Goal: Information Seeking & Learning: Check status

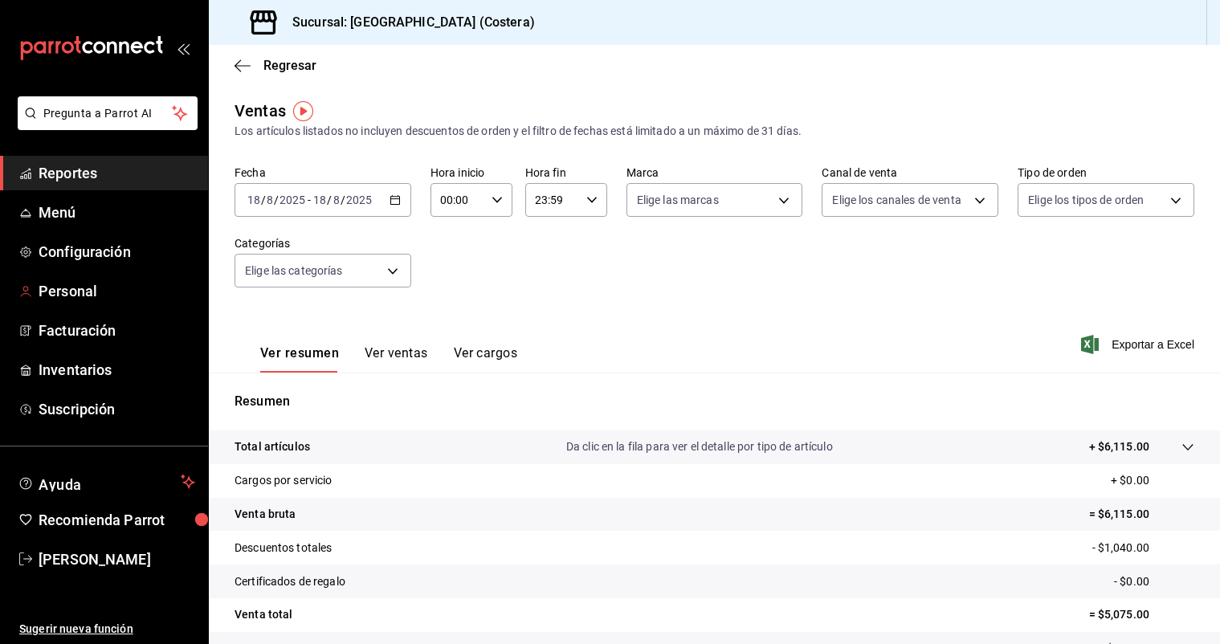
click at [59, 181] on span "Reportes" at bounding box center [117, 173] width 157 height 22
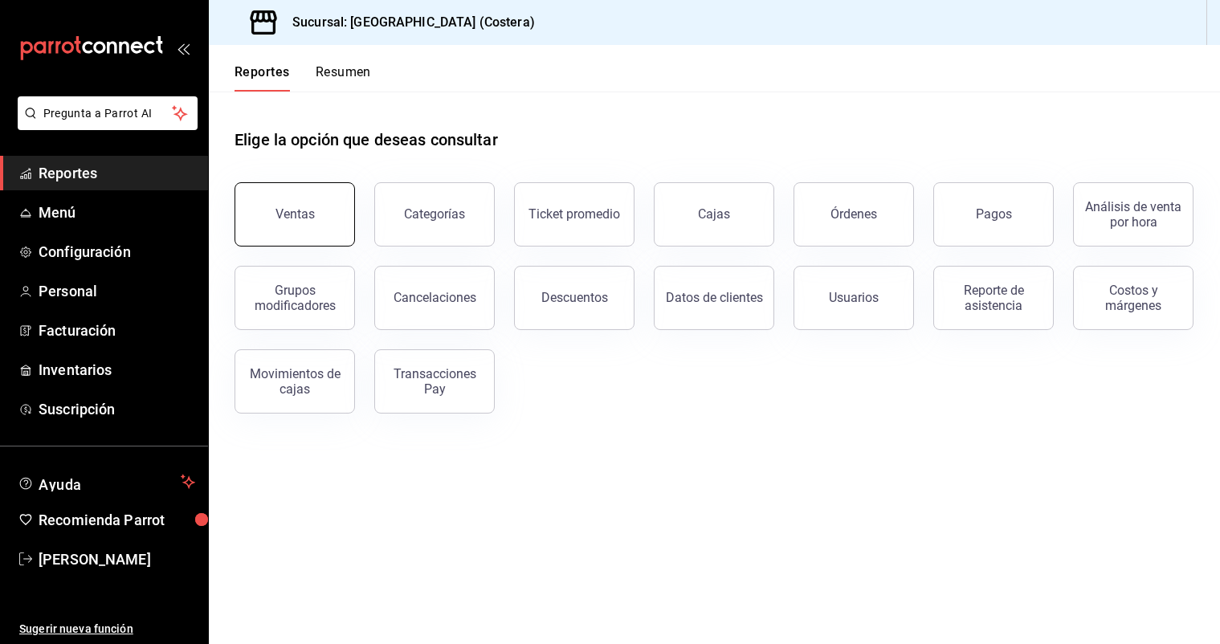
click at [254, 208] on button "Ventas" at bounding box center [294, 214] width 120 height 64
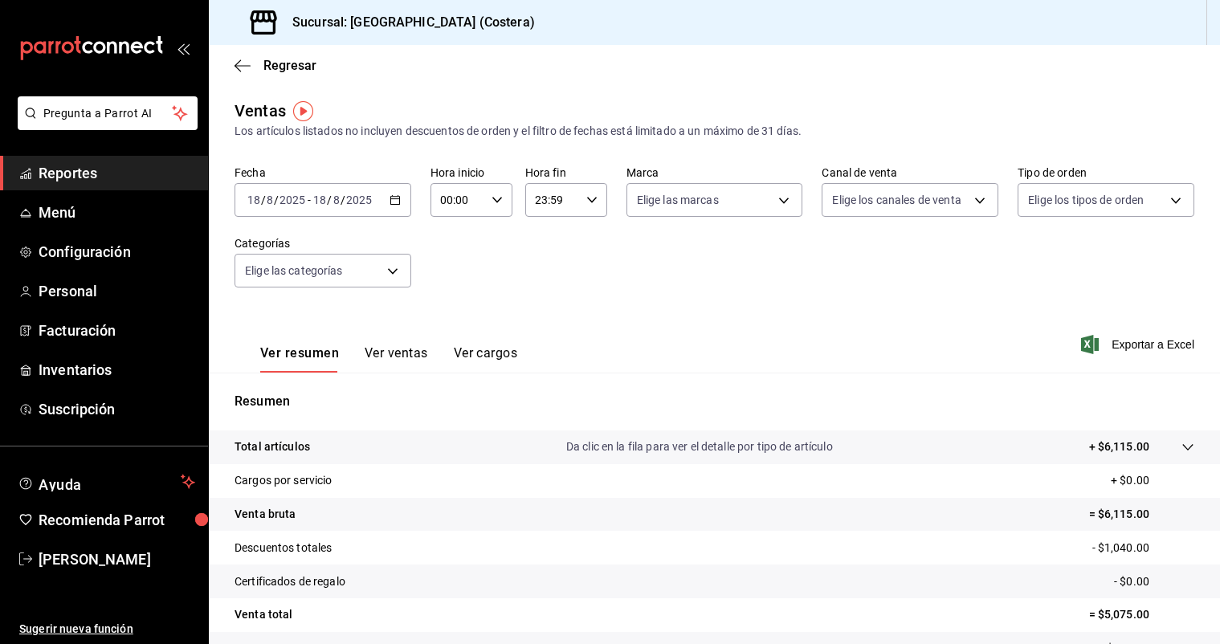
click at [670, 1] on div "Sucursal: [GEOGRAPHIC_DATA] (Costera)" at bounding box center [714, 22] width 1011 height 45
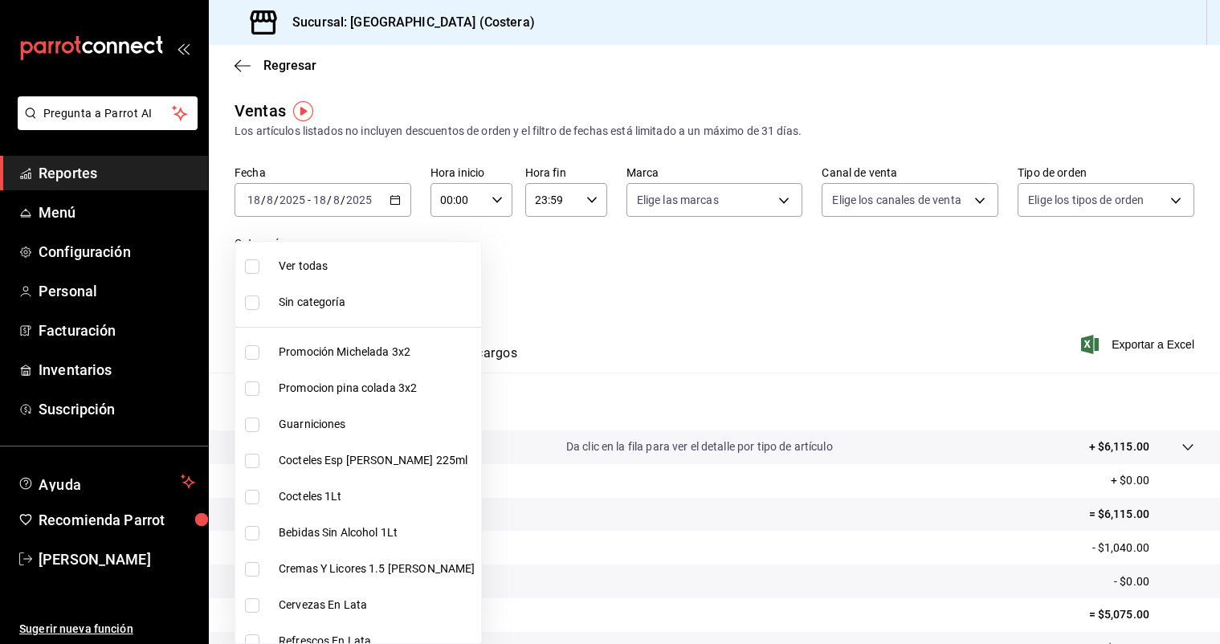
click at [401, 269] on body "Pregunta a Parrot AI Reportes Menú Configuración Personal Facturación Inventari…" at bounding box center [610, 322] width 1220 height 644
click at [251, 266] on input "checkbox" at bounding box center [252, 266] width 14 height 14
checkbox input "true"
type input "f9973abf-4d50-430f-a3a0-1be1e9b440c3,4500806b-e482-404f-ace7-b7714d25f1ae,b7f0a…"
checkbox input "true"
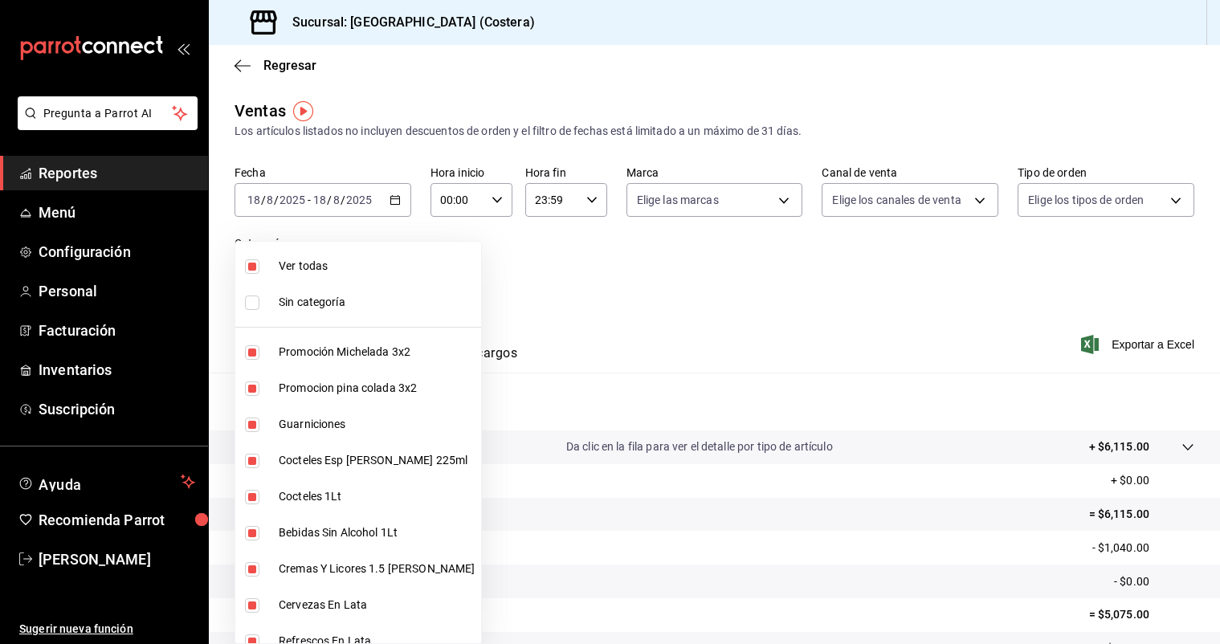
checkbox input "true"
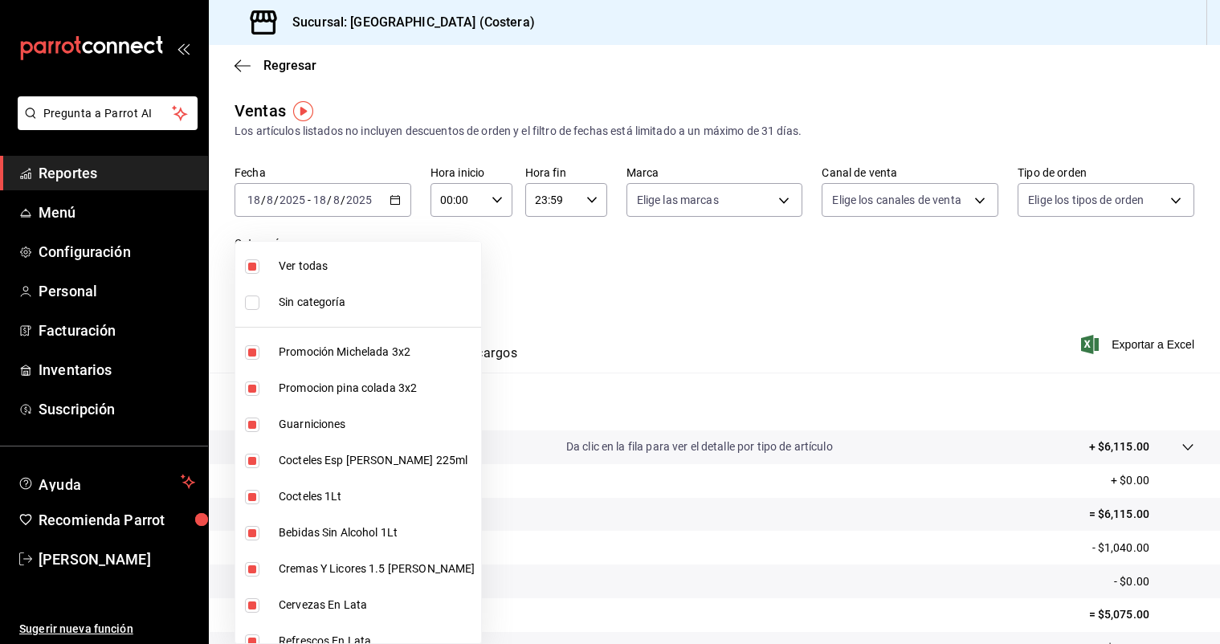
checkbox input "true"
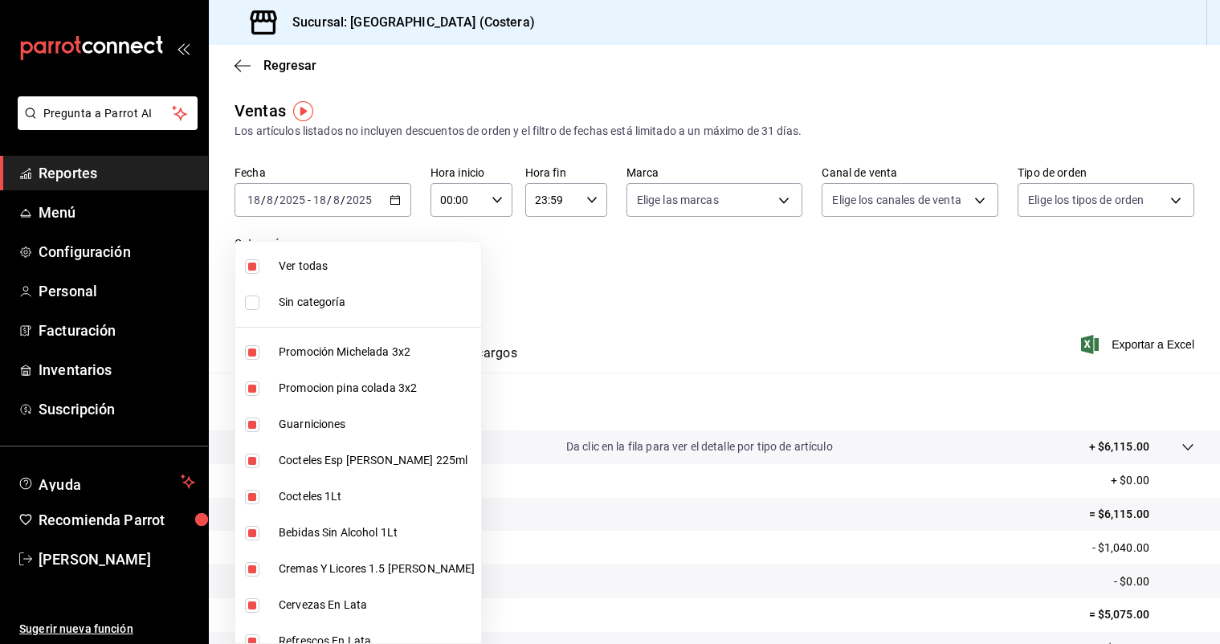
checkbox input "true"
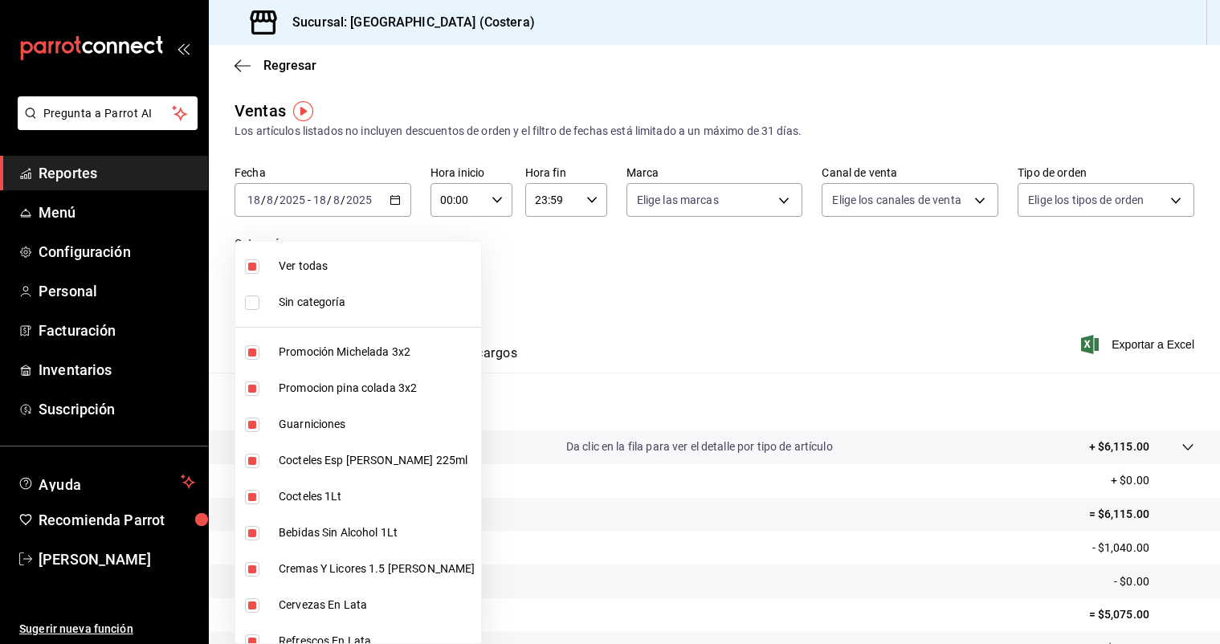
checkbox input "true"
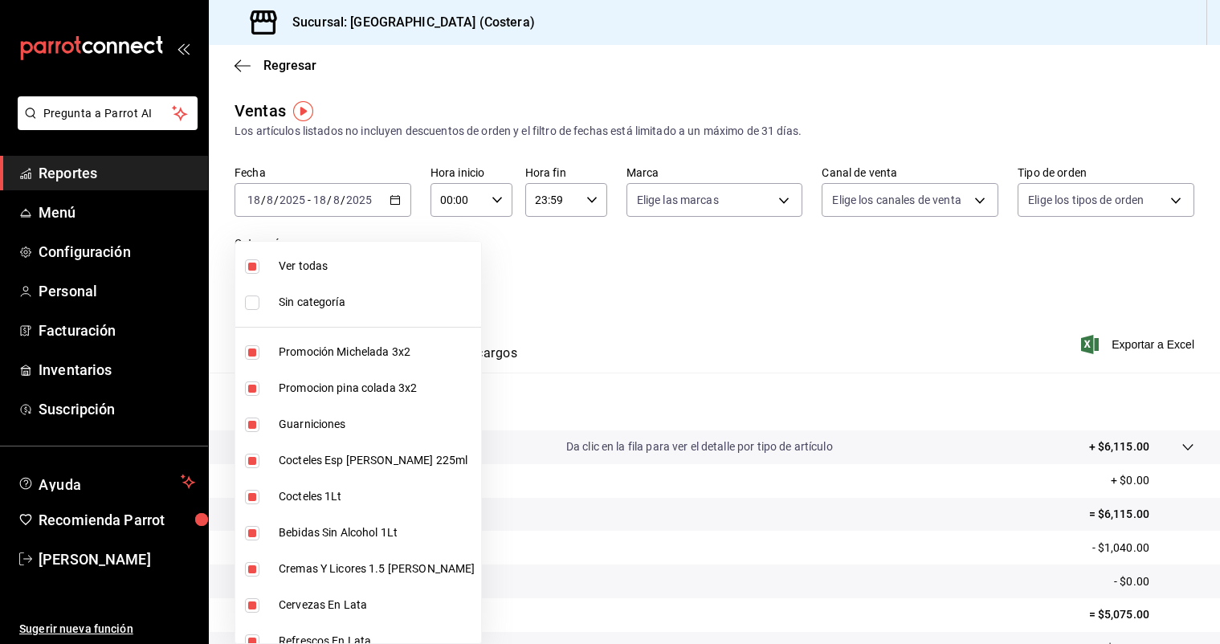
checkbox input "true"
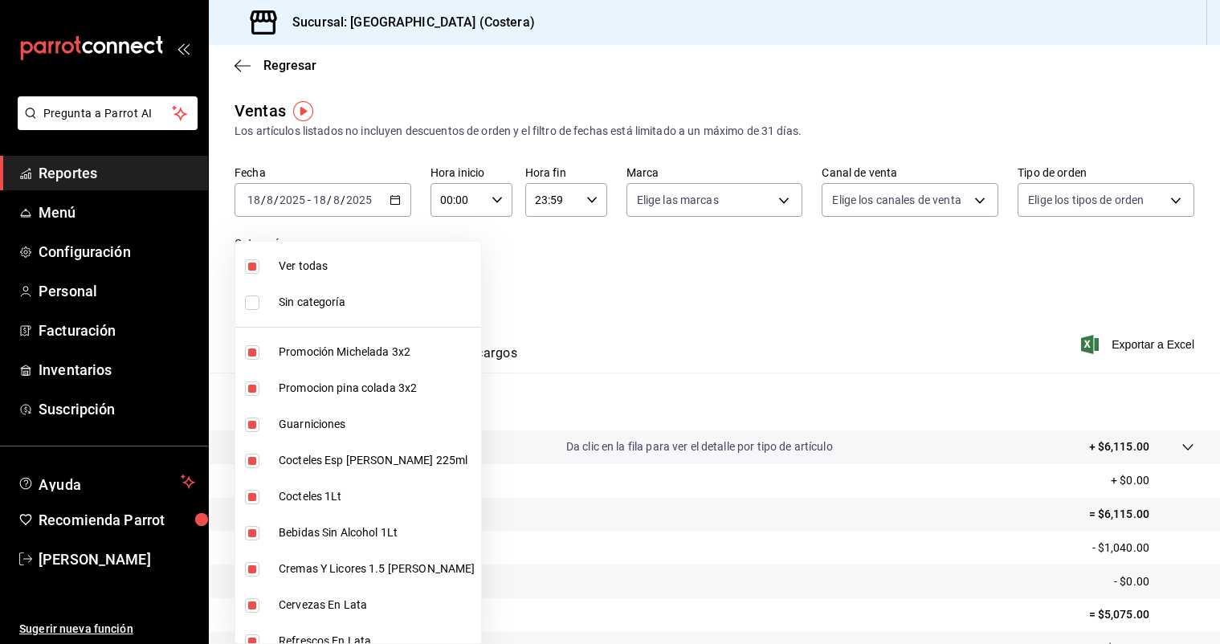
checkbox input "true"
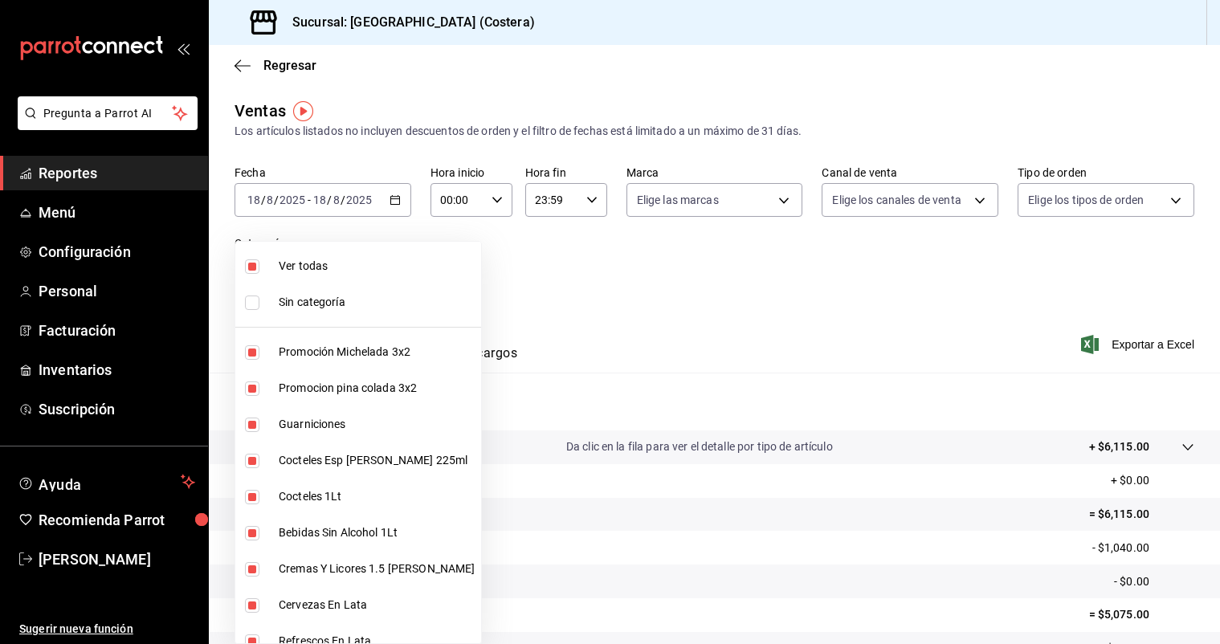
checkbox input "true"
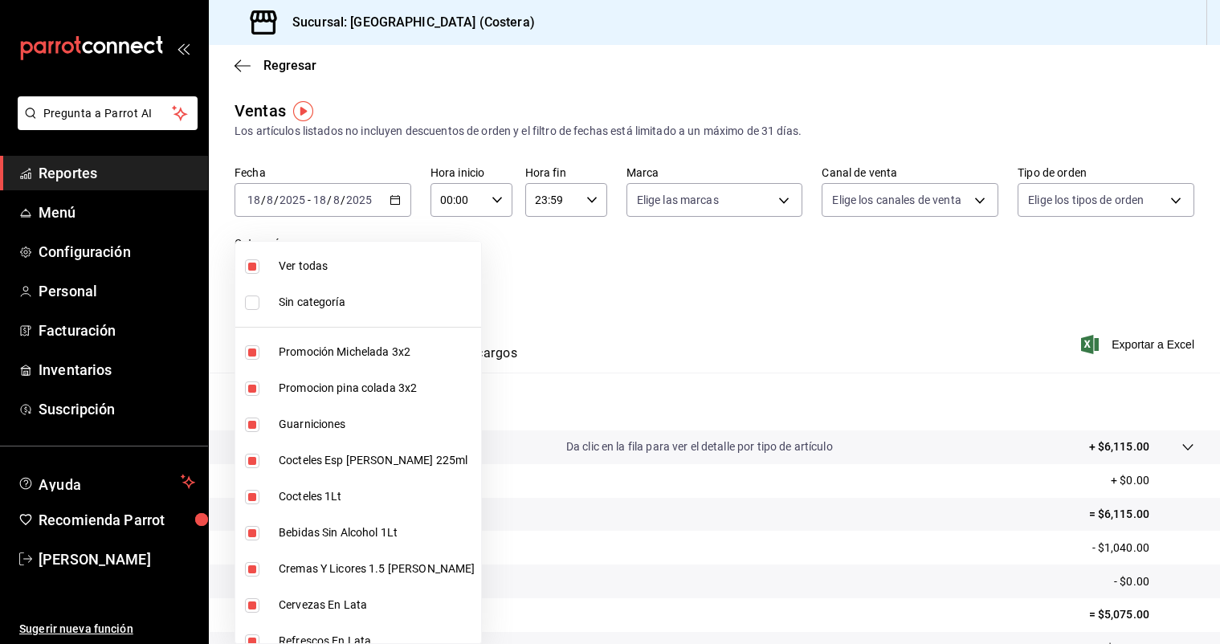
checkbox input "true"
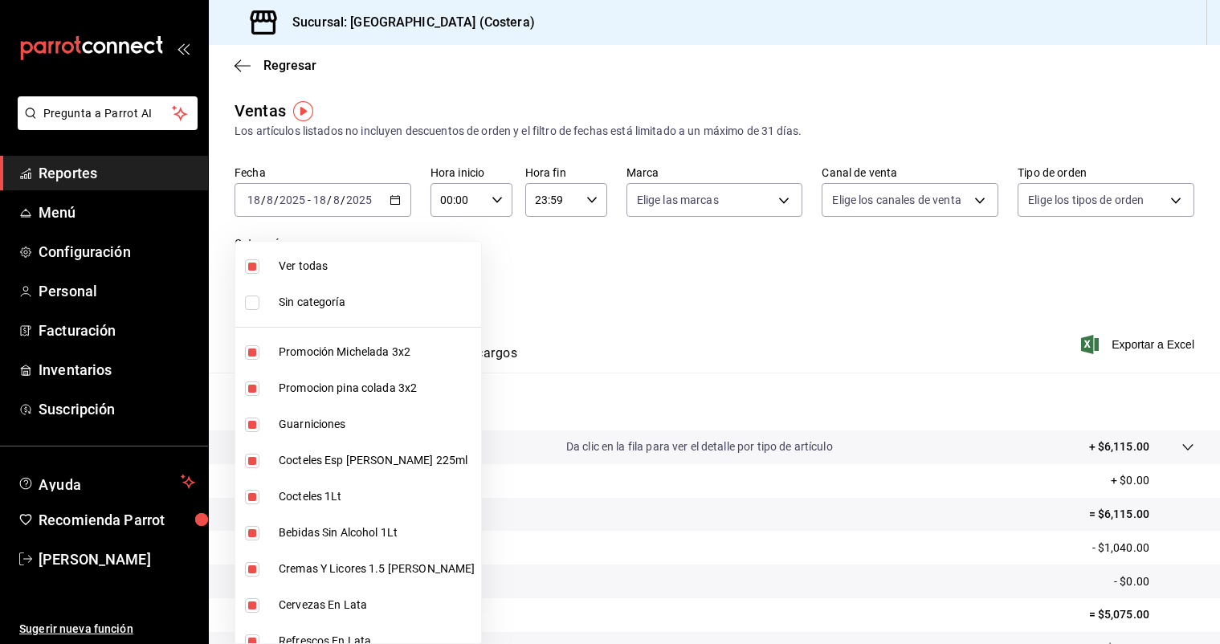
checkbox input "true"
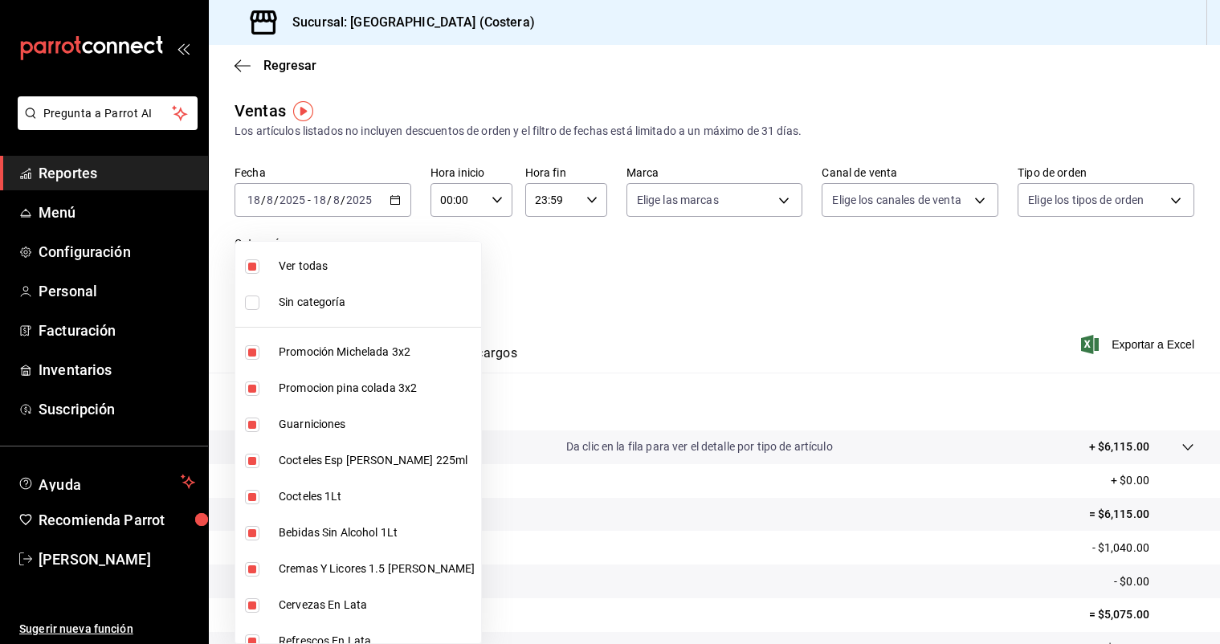
checkbox input "true"
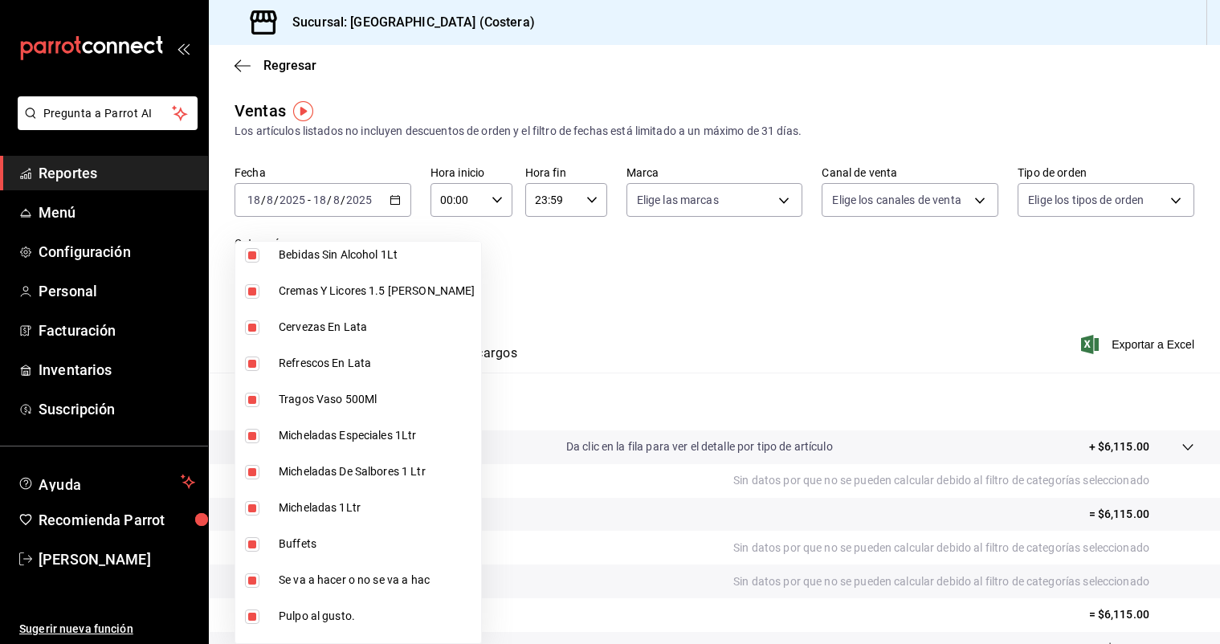
scroll to position [527, 0]
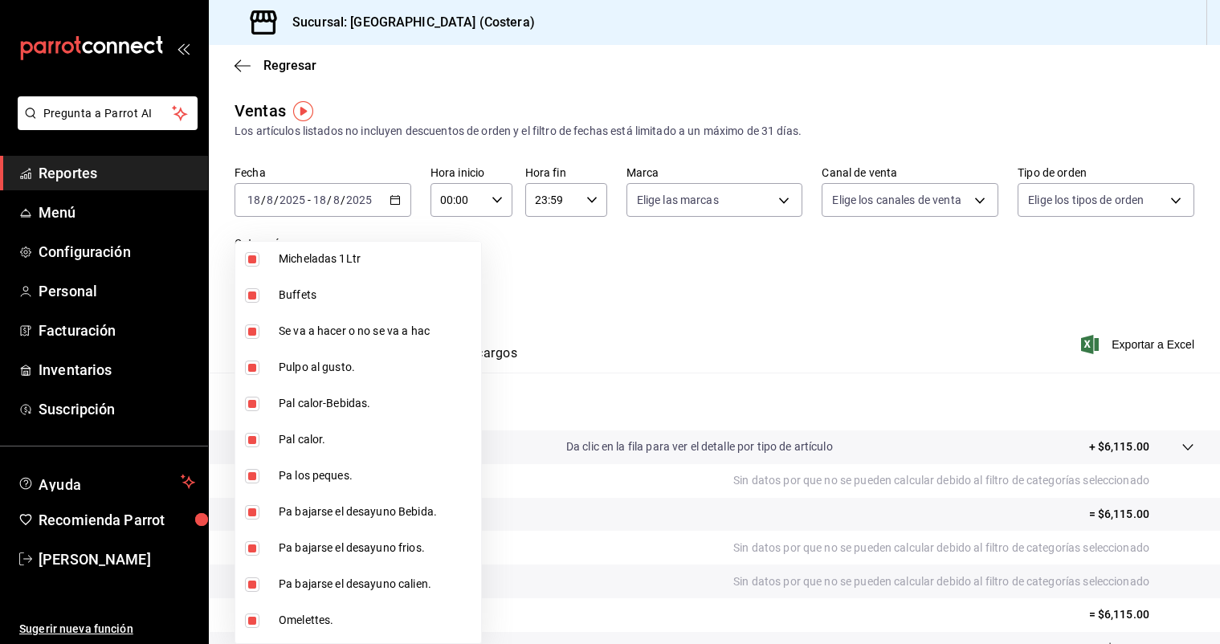
click at [257, 297] on input "checkbox" at bounding box center [252, 295] width 14 height 14
checkbox input "false"
type input "f9973abf-4d50-430f-a3a0-1be1e9b440c3,4500806b-e482-404f-ace7-b7714d25f1ae,b7f0a…"
checkbox input "false"
click at [393, 207] on div at bounding box center [610, 322] width 1220 height 644
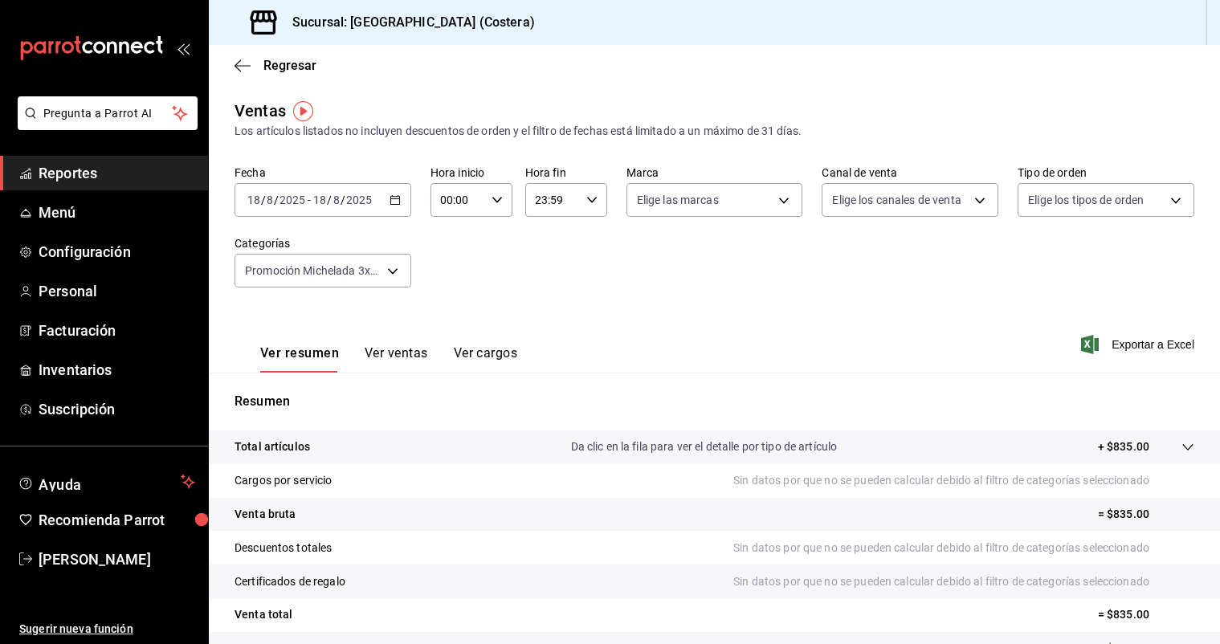
click at [394, 203] on icon "button" at bounding box center [394, 199] width 11 height 11
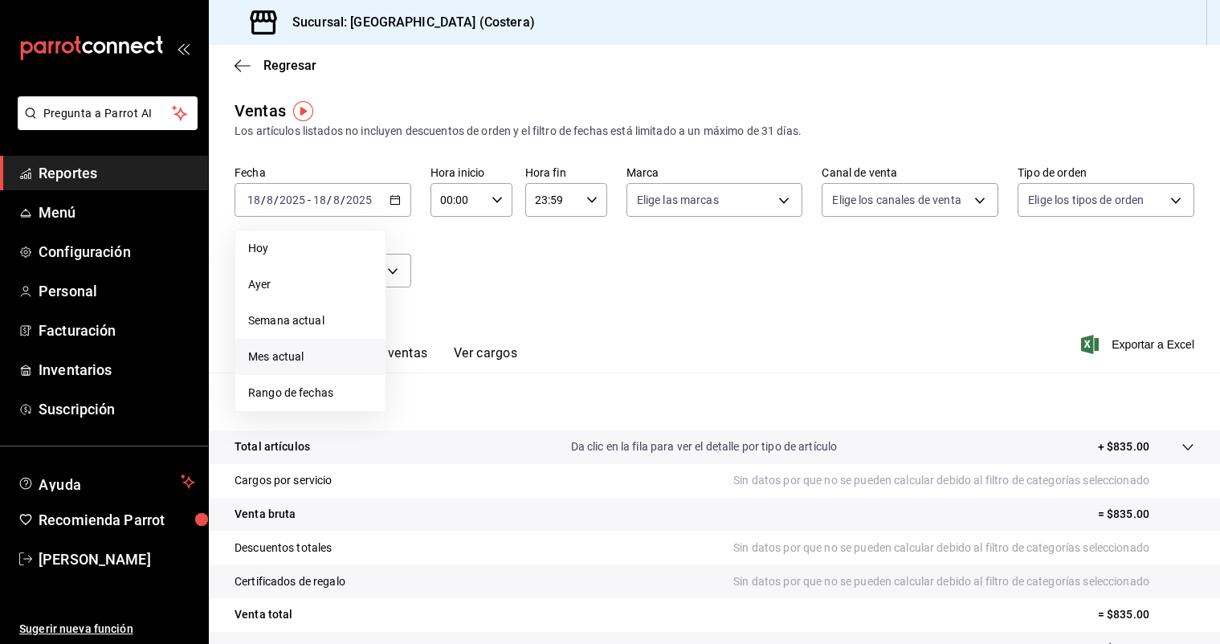
click at [297, 363] on span "Mes actual" at bounding box center [310, 356] width 124 height 17
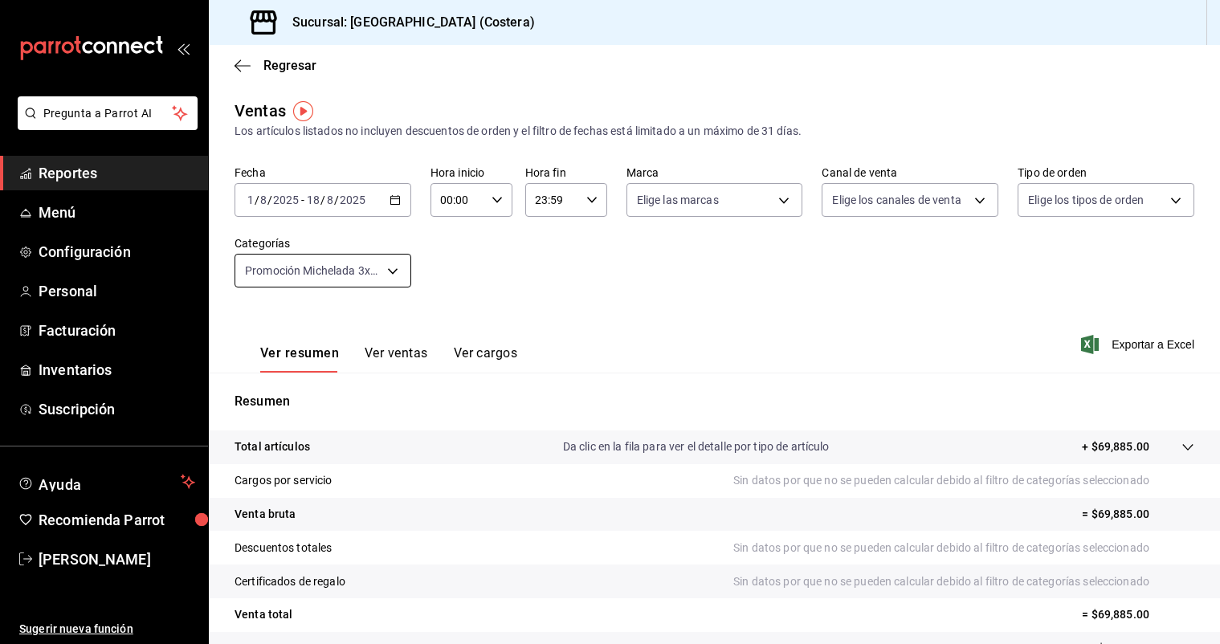
click at [386, 265] on body "Pregunta a Parrot AI Reportes Menú Configuración Personal Facturación Inventari…" at bounding box center [610, 322] width 1220 height 644
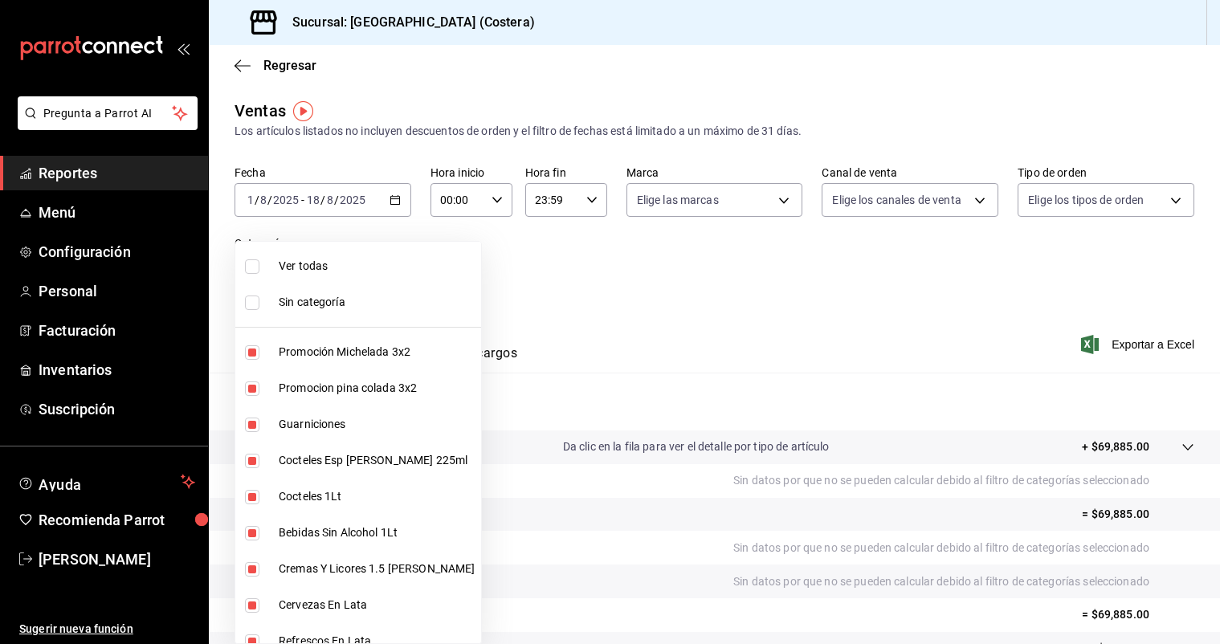
click at [240, 261] on li "Ver todas" at bounding box center [358, 266] width 246 height 36
type input "f9973abf-4d50-430f-a3a0-1be1e9b440c3,4500806b-e482-404f-ace7-b7714d25f1ae,b7f0a…"
checkbox input "true"
click at [249, 265] on input "checkbox" at bounding box center [252, 266] width 14 height 14
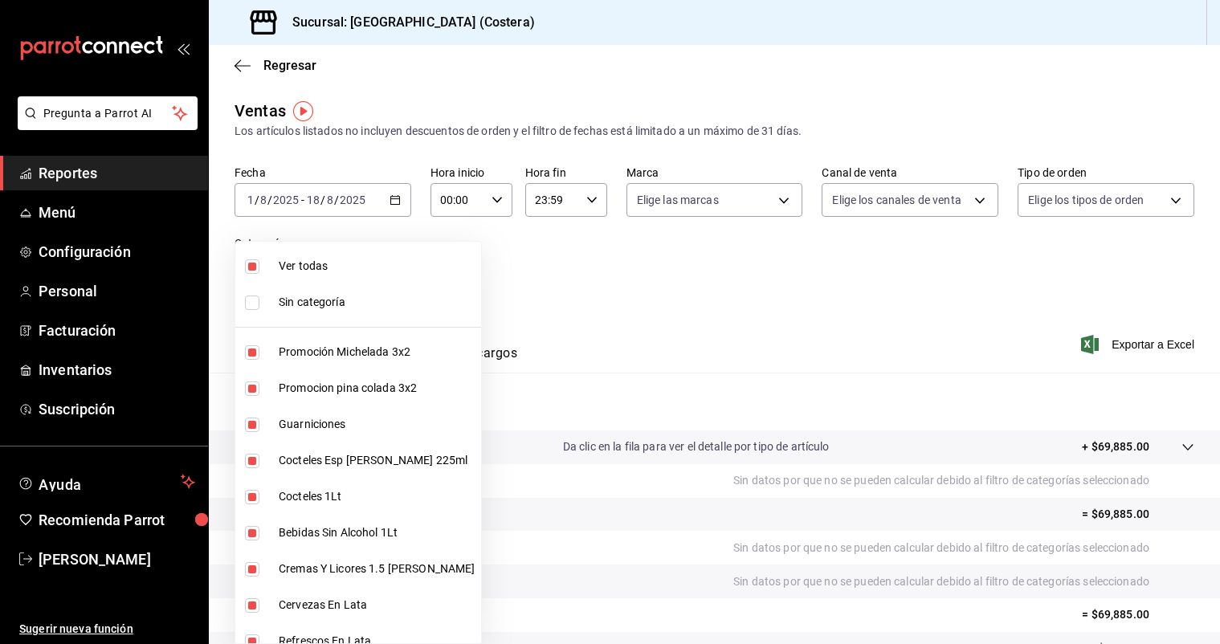
checkbox input "false"
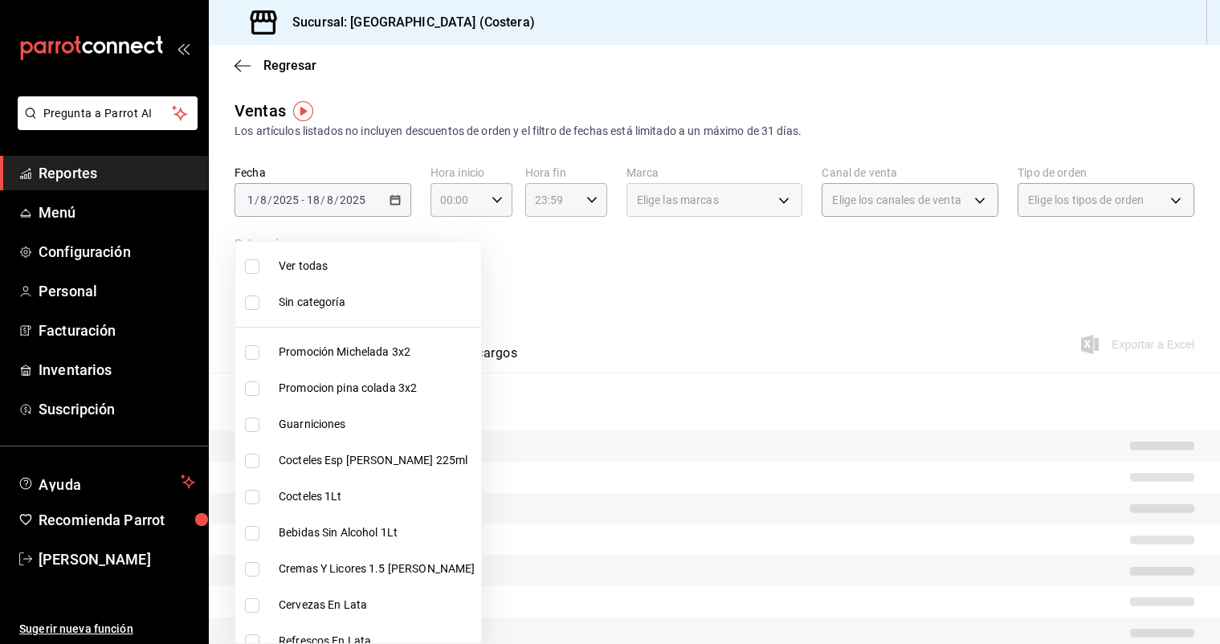
checkbox input "false"
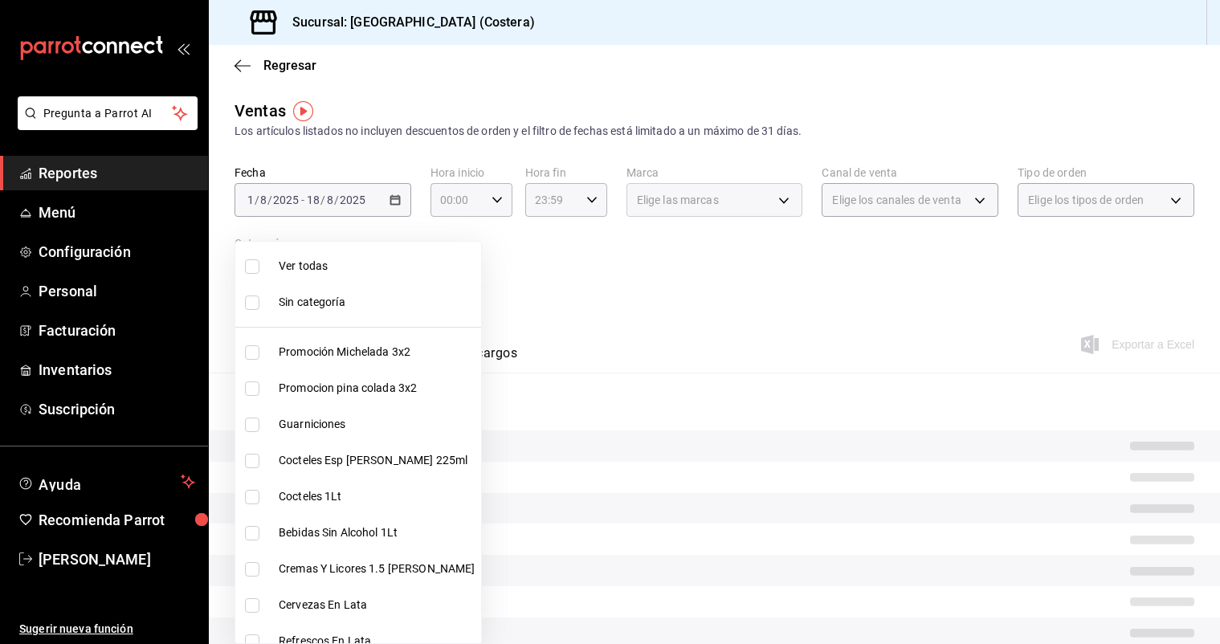
checkbox input "false"
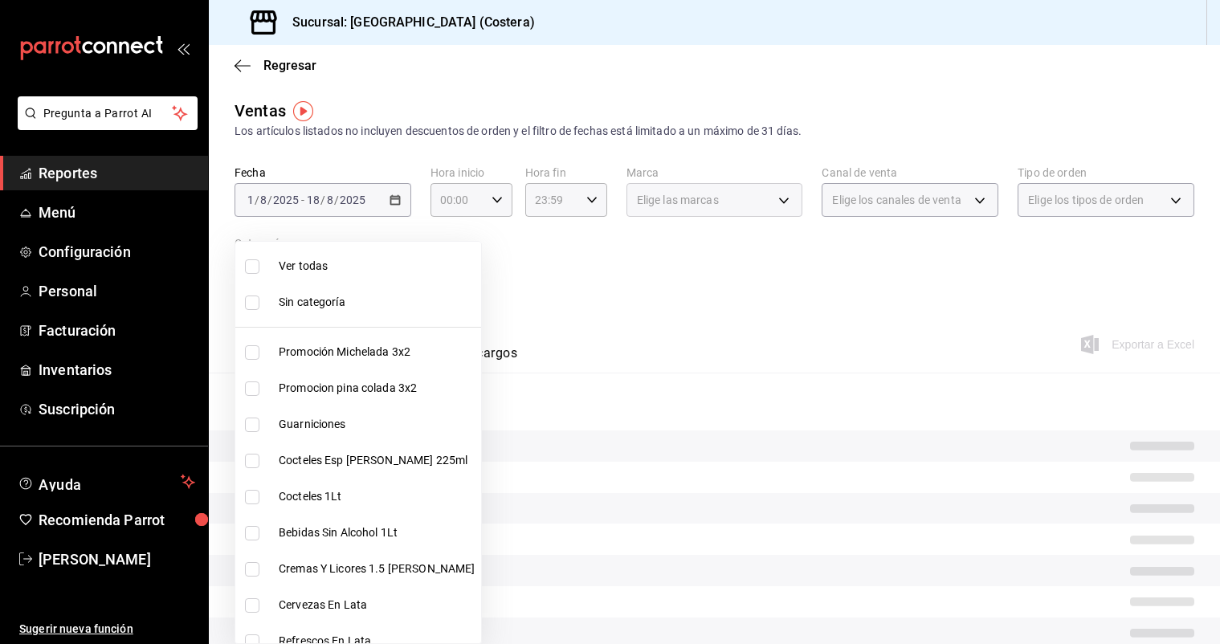
checkbox input "false"
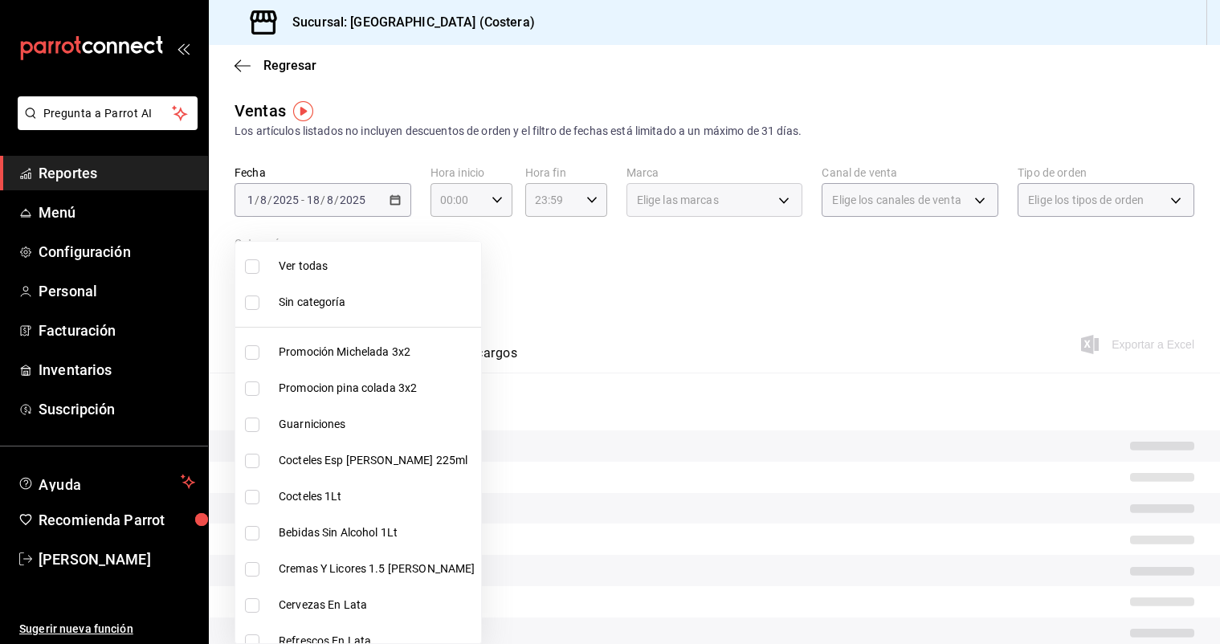
checkbox input "false"
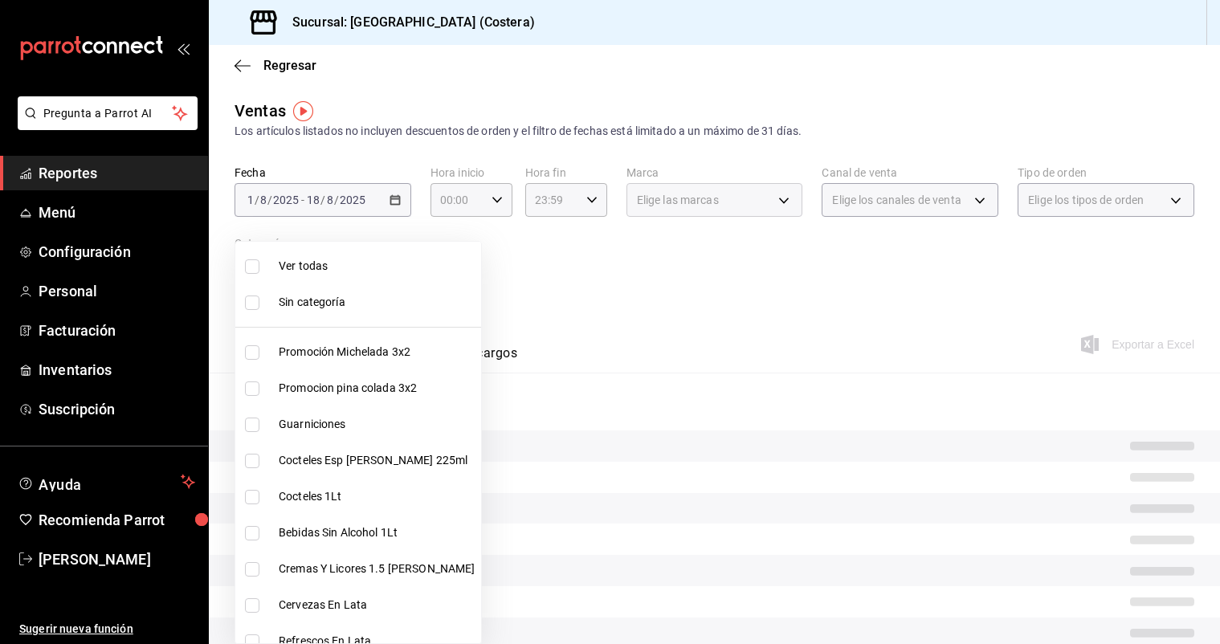
checkbox input "false"
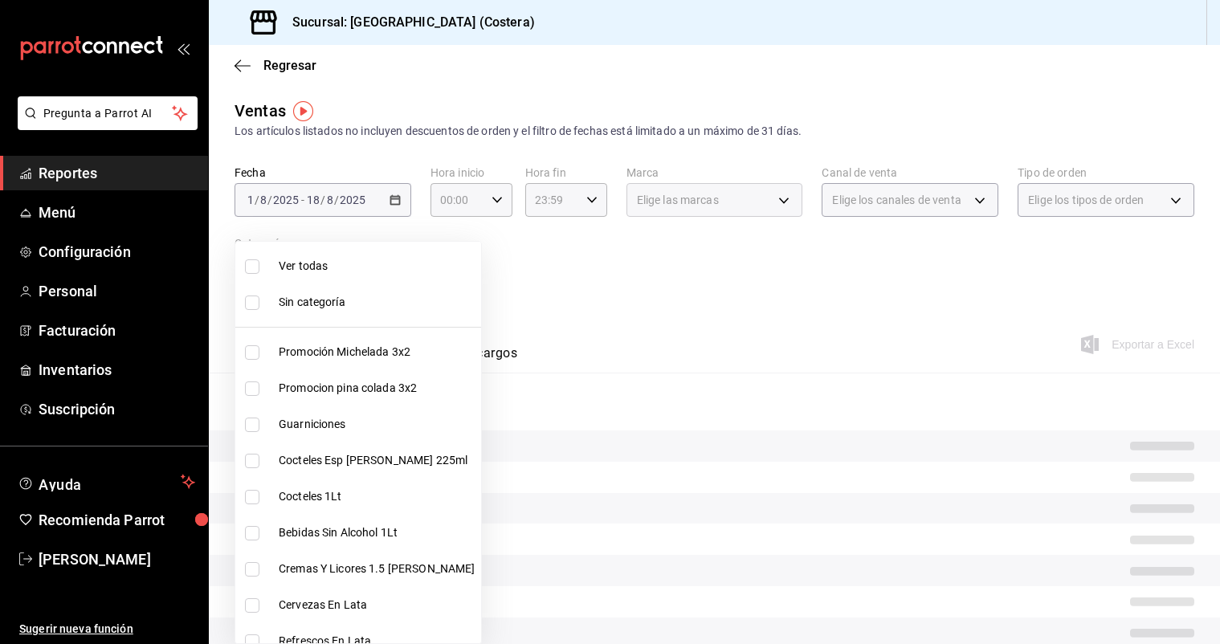
checkbox input "false"
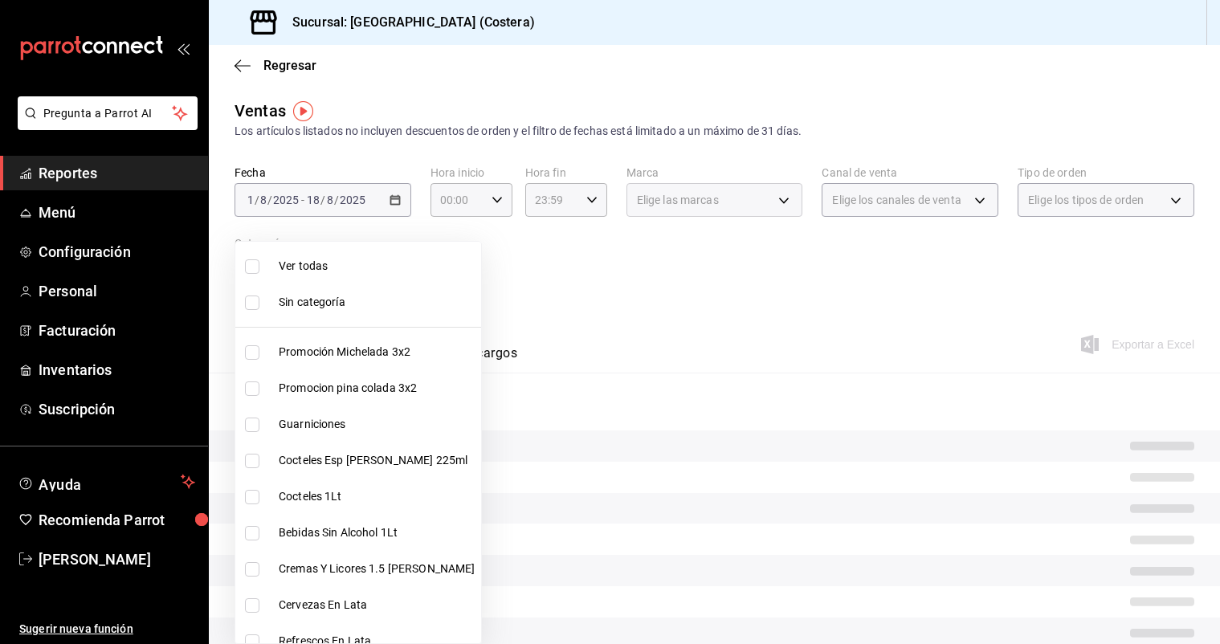
checkbox input "false"
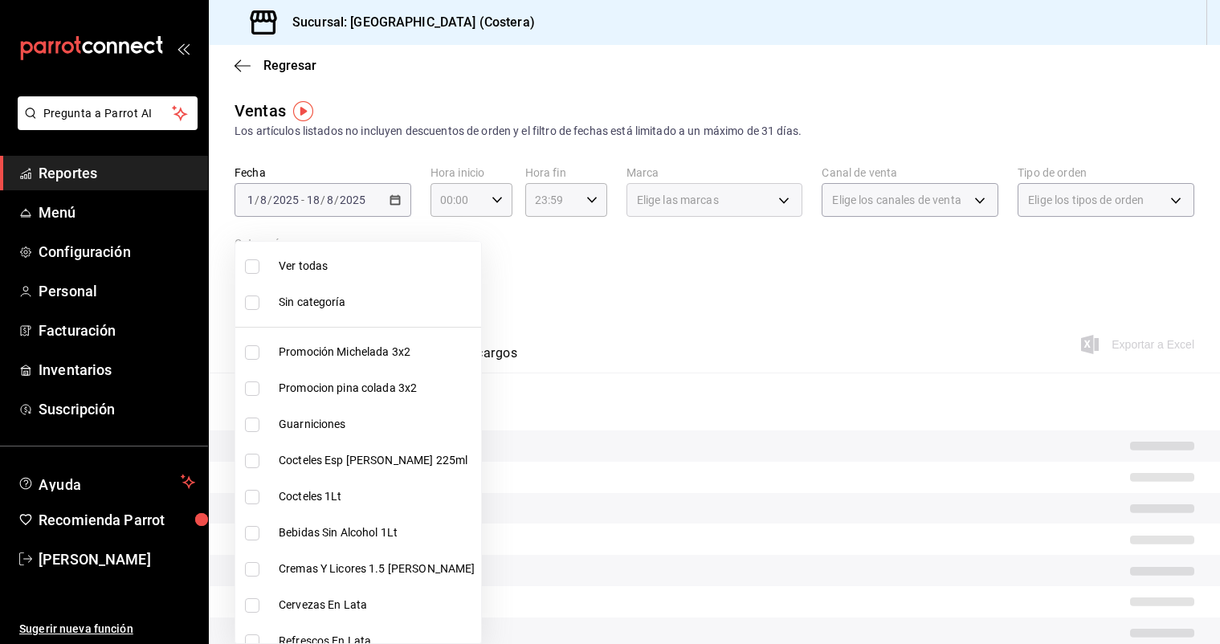
checkbox input "false"
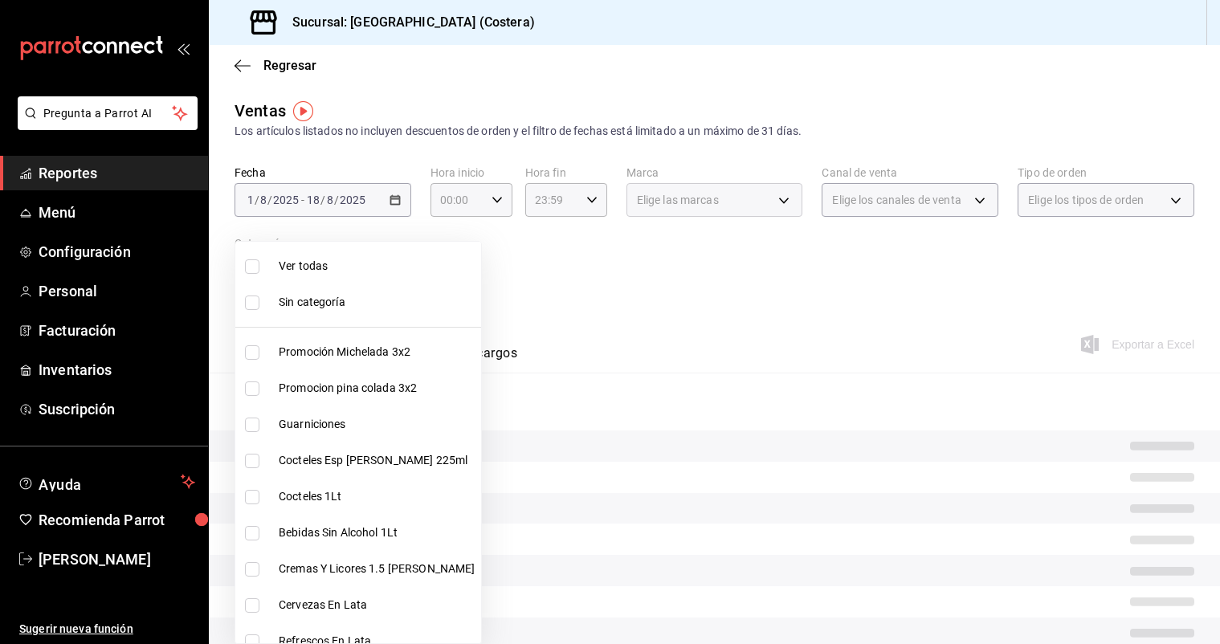
checkbox input "false"
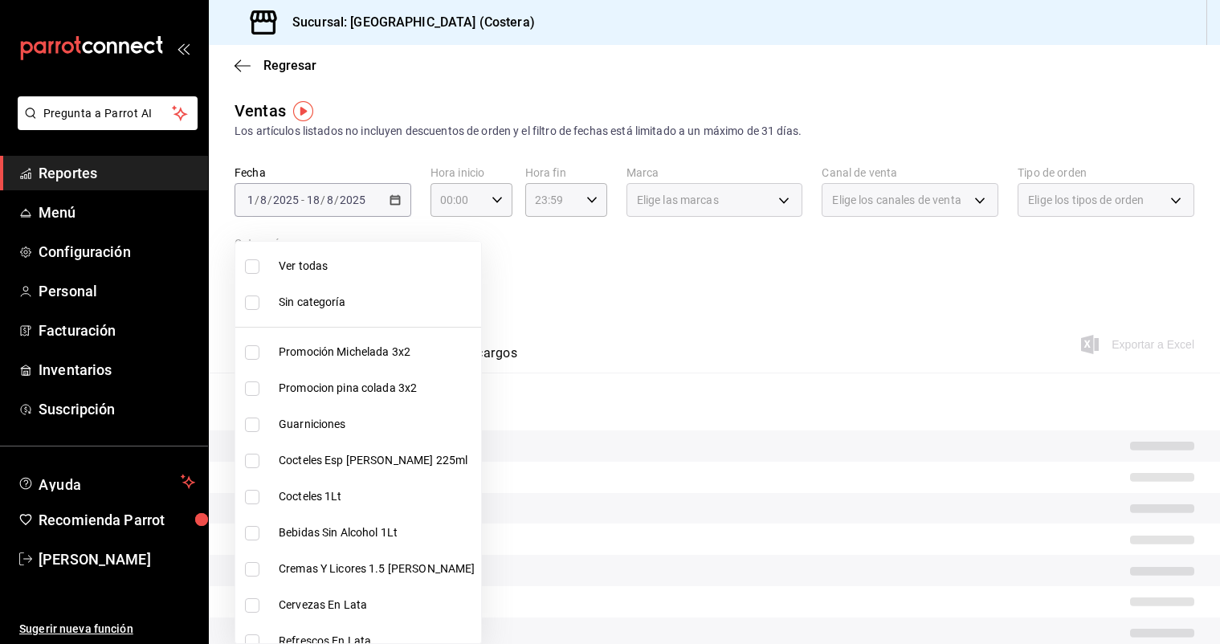
checkbox input "false"
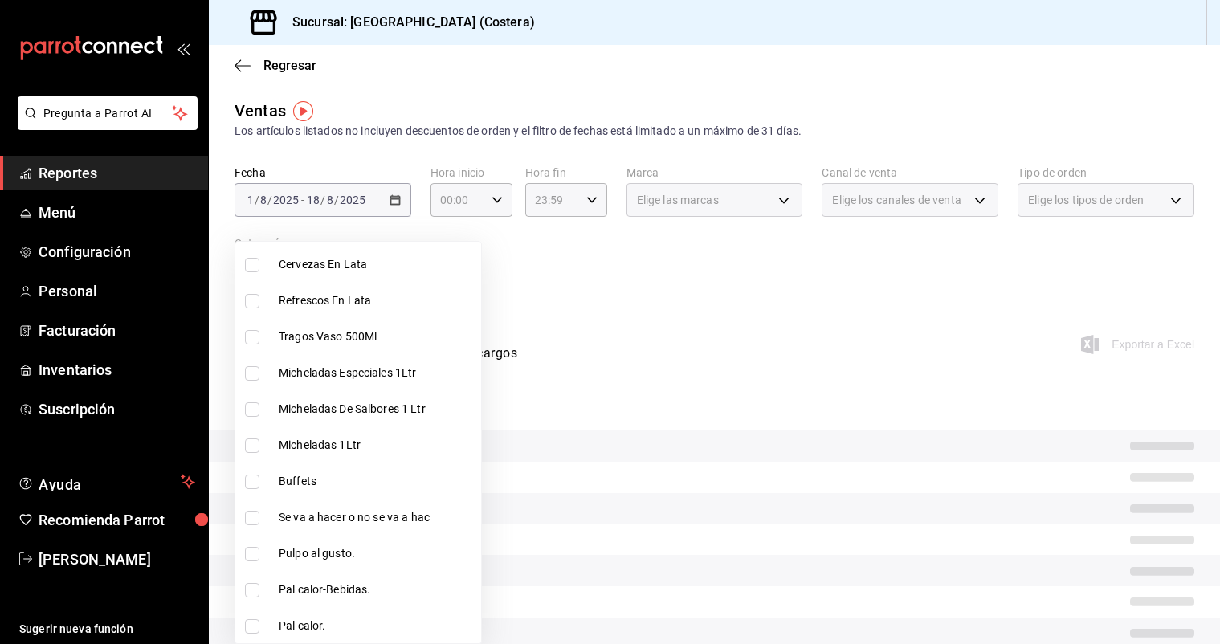
click at [253, 481] on input "checkbox" at bounding box center [252, 482] width 14 height 14
checkbox input "true"
type input "a6ccece2-b5e1-4d3d-ae72-43ec26be992e"
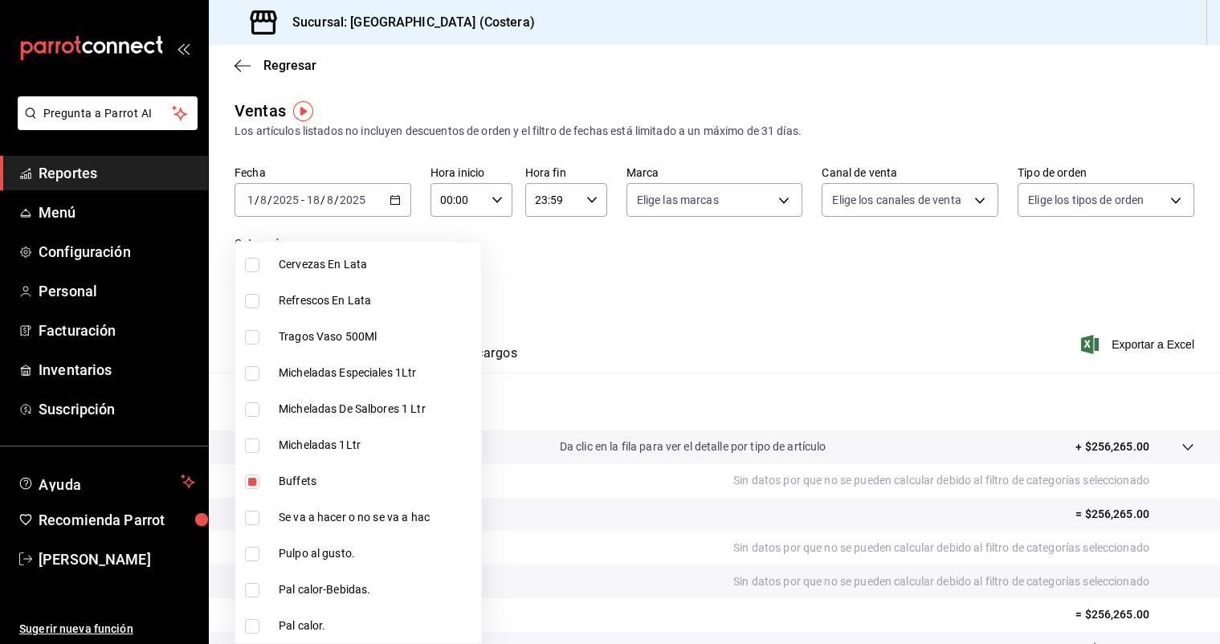
click at [250, 478] on input "checkbox" at bounding box center [252, 482] width 14 height 14
checkbox input "false"
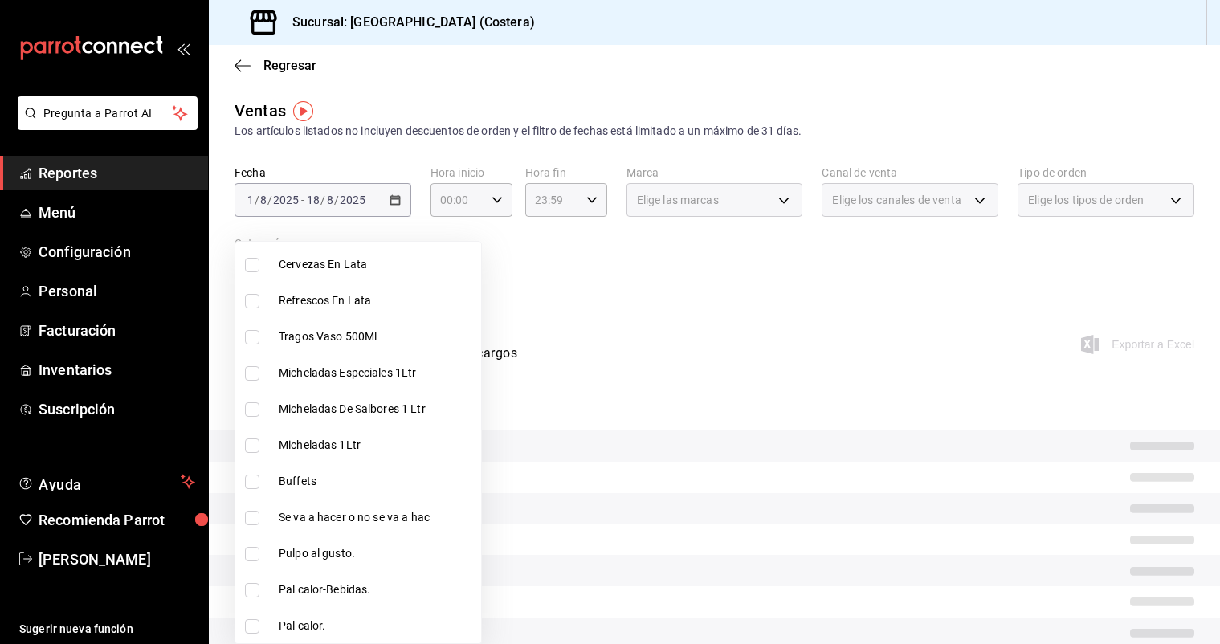
click at [250, 478] on input "checkbox" at bounding box center [252, 482] width 14 height 14
checkbox input "true"
type input "a6ccece2-b5e1-4d3d-ae72-43ec26be992e"
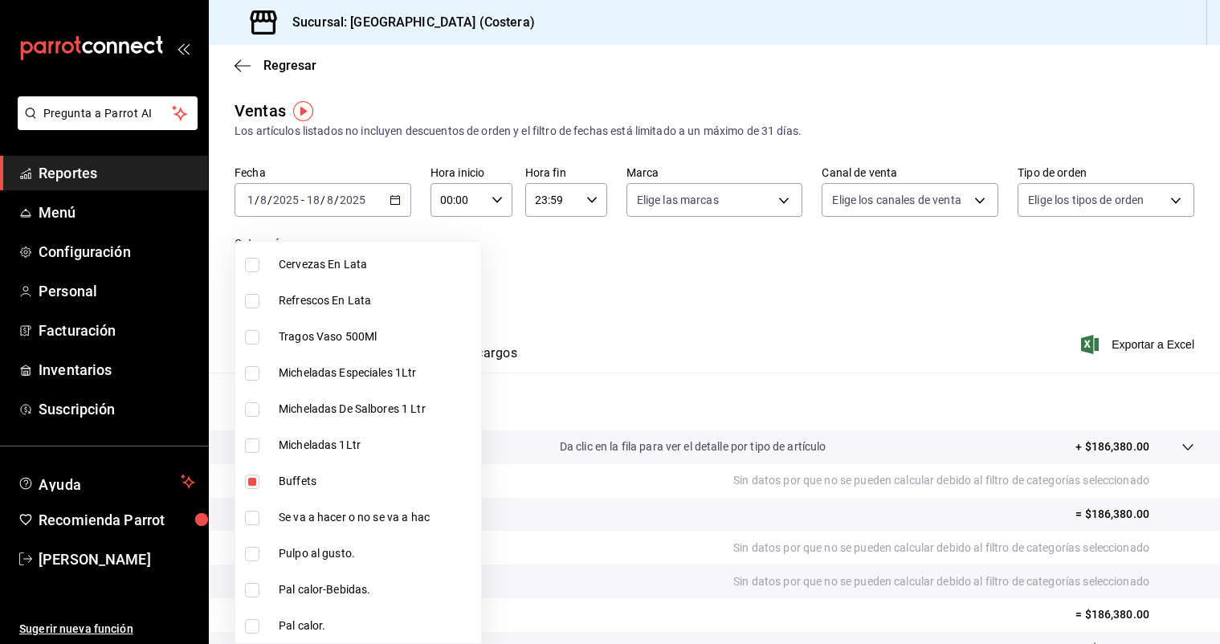
click at [254, 484] on input "checkbox" at bounding box center [252, 482] width 14 height 14
checkbox input "false"
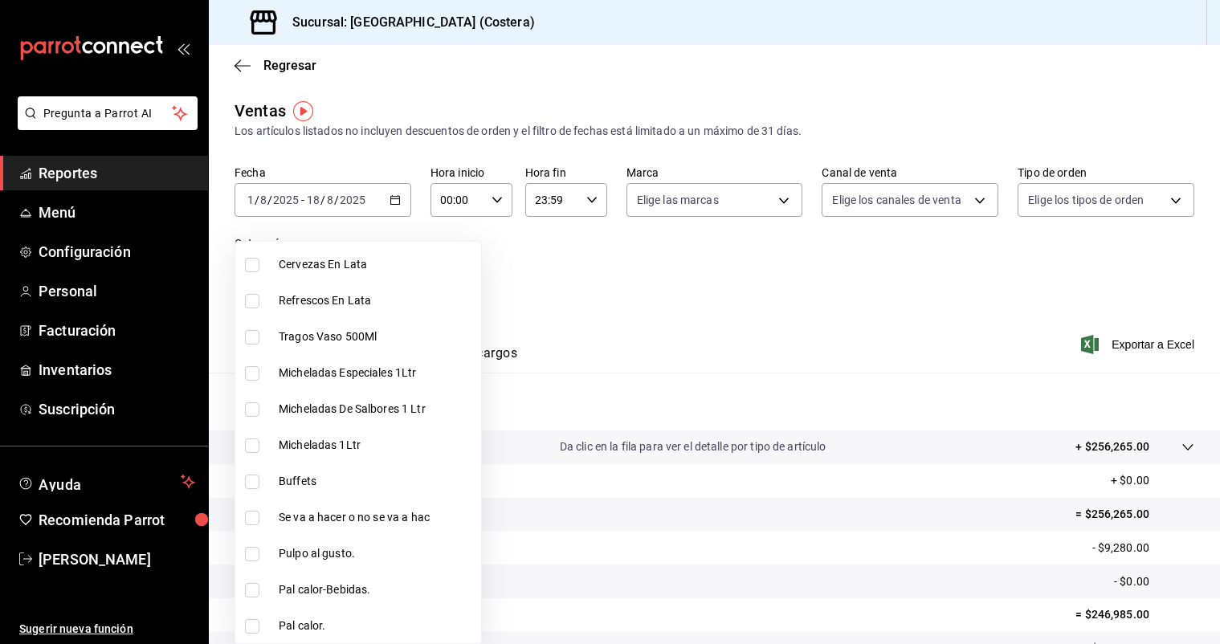
click at [493, 93] on div at bounding box center [610, 322] width 1220 height 644
